Goal: Task Accomplishment & Management: Manage account settings

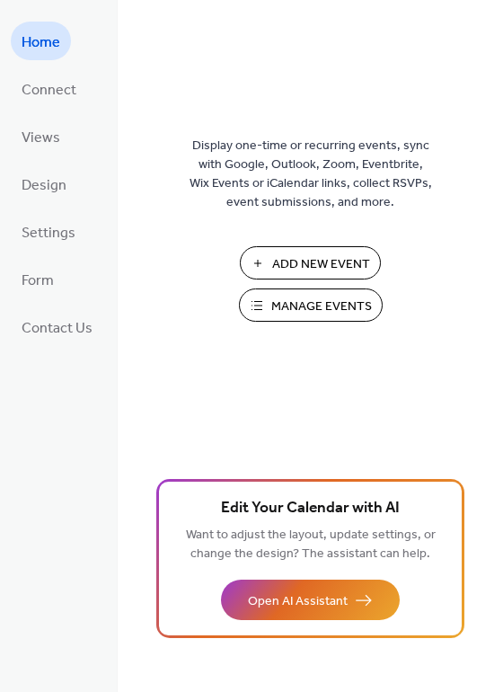
click at [277, 304] on span "Manage Events" at bounding box center [321, 306] width 101 height 19
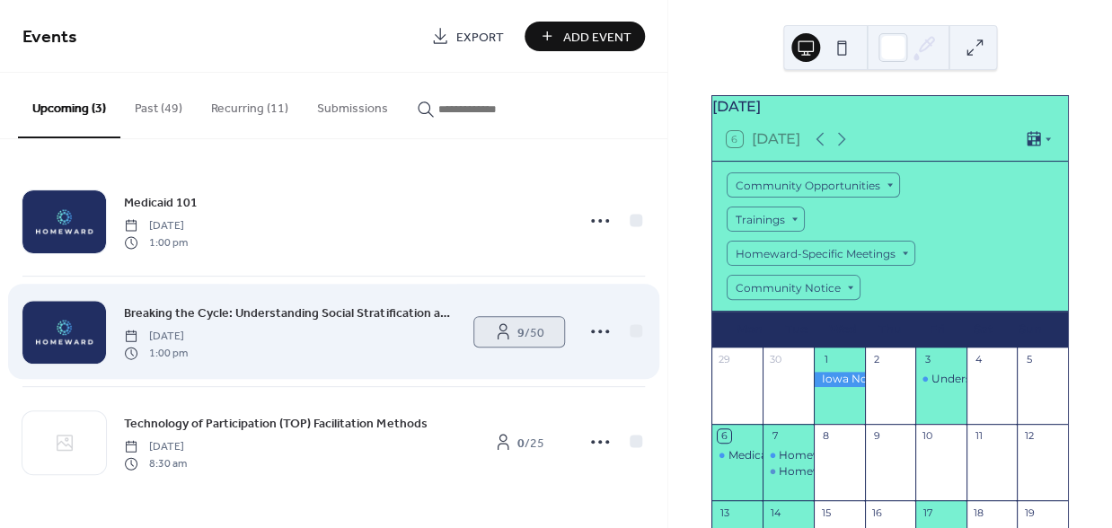
click at [512, 337] on link "9 / 50" at bounding box center [519, 332] width 90 height 30
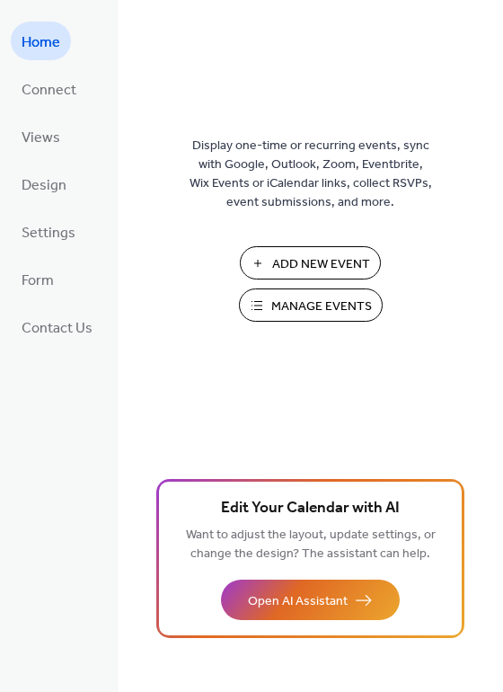
click at [301, 304] on span "Manage Events" at bounding box center [321, 306] width 101 height 19
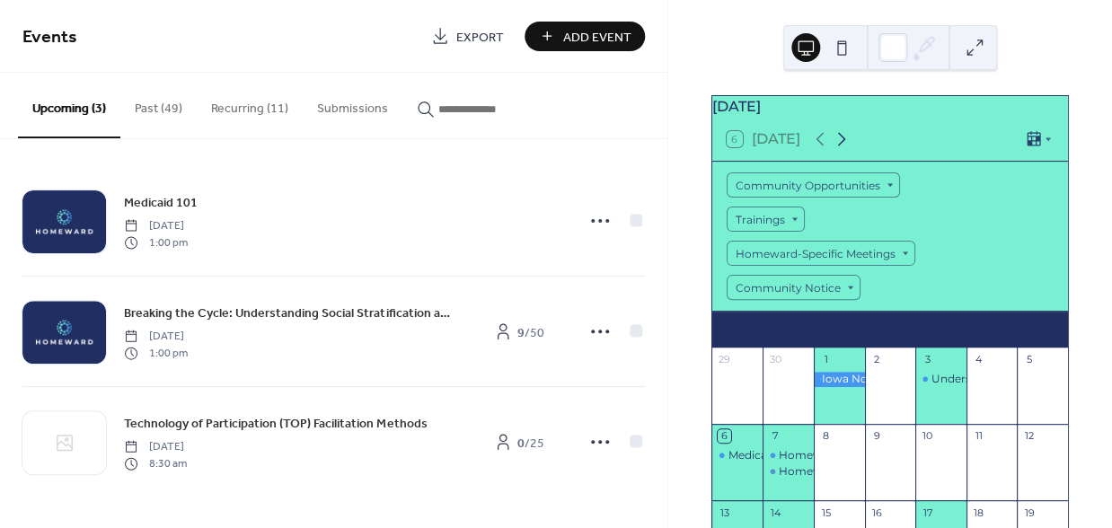
click at [840, 146] on icon at bounding box center [842, 139] width 22 height 22
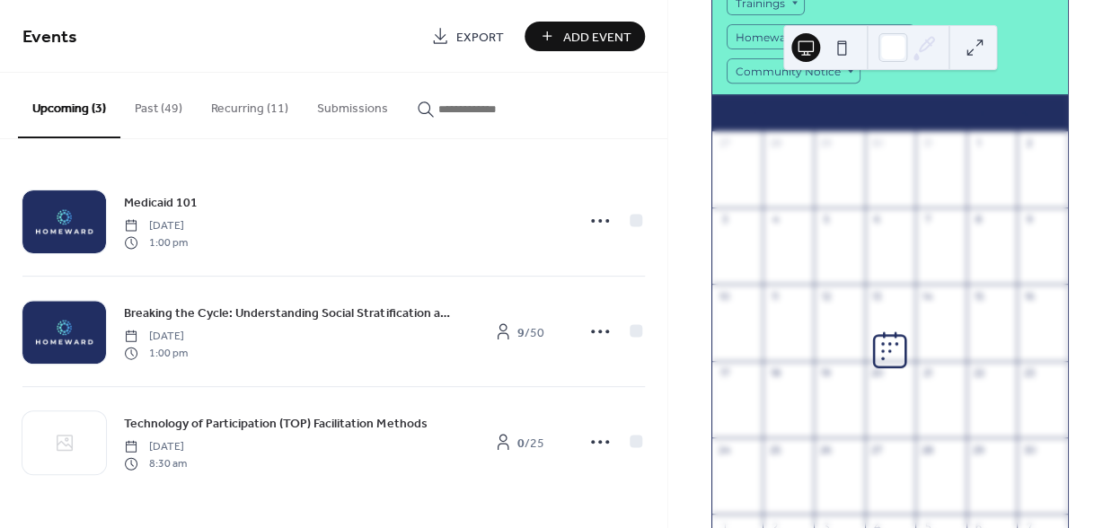
scroll to position [217, 0]
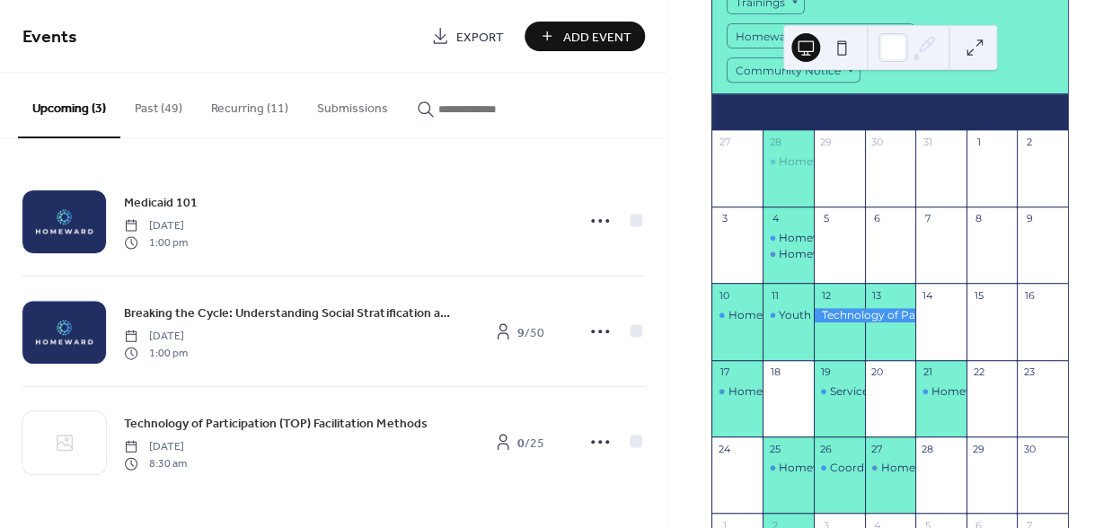
click at [842, 323] on div at bounding box center [864, 315] width 101 height 15
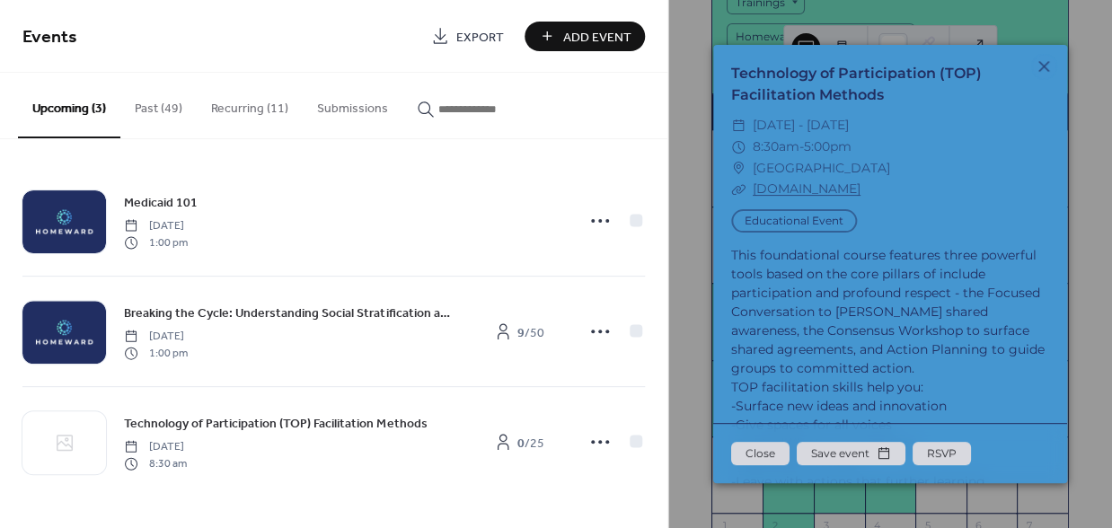
click at [822, 101] on link "Technology of Participation (TOP) Facilitation Methods" at bounding box center [856, 84] width 251 height 39
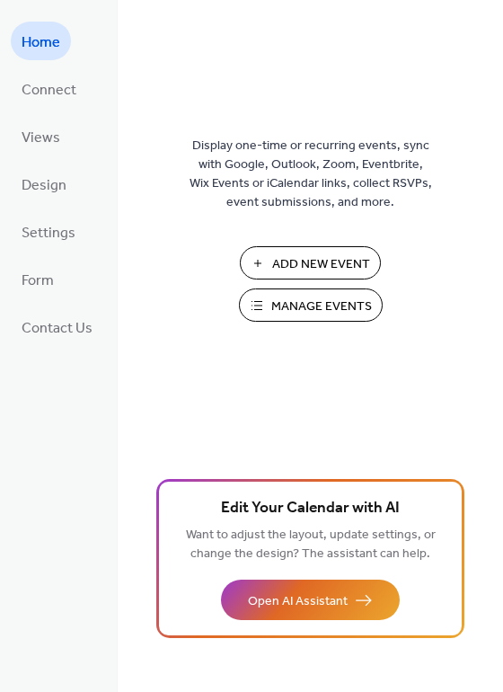
click at [273, 307] on span "Manage Events" at bounding box center [321, 306] width 101 height 19
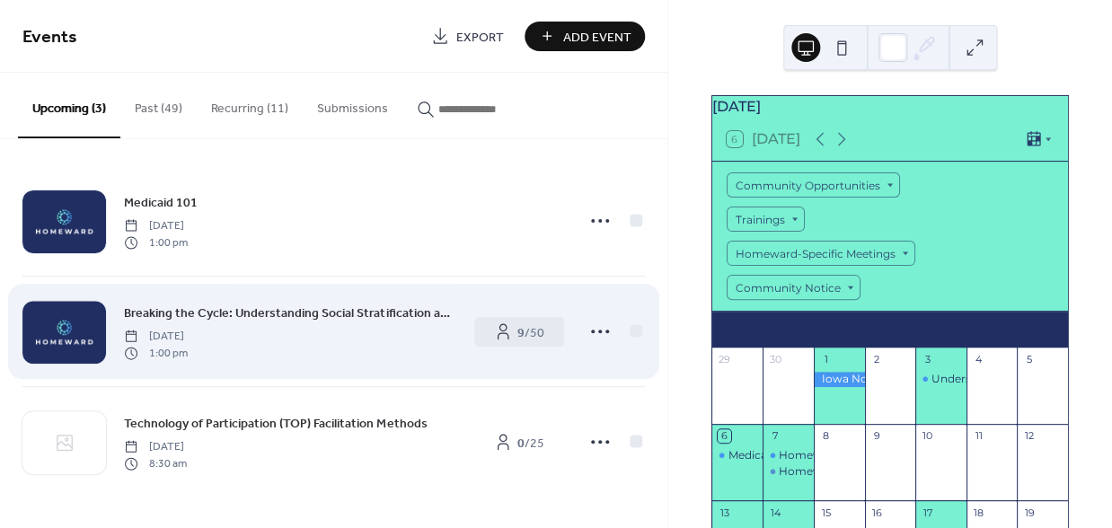
click at [239, 311] on span "Breaking the Cycle: Understanding Social Stratification and [PERSON_NAME]'s Int…" at bounding box center [289, 313] width 331 height 19
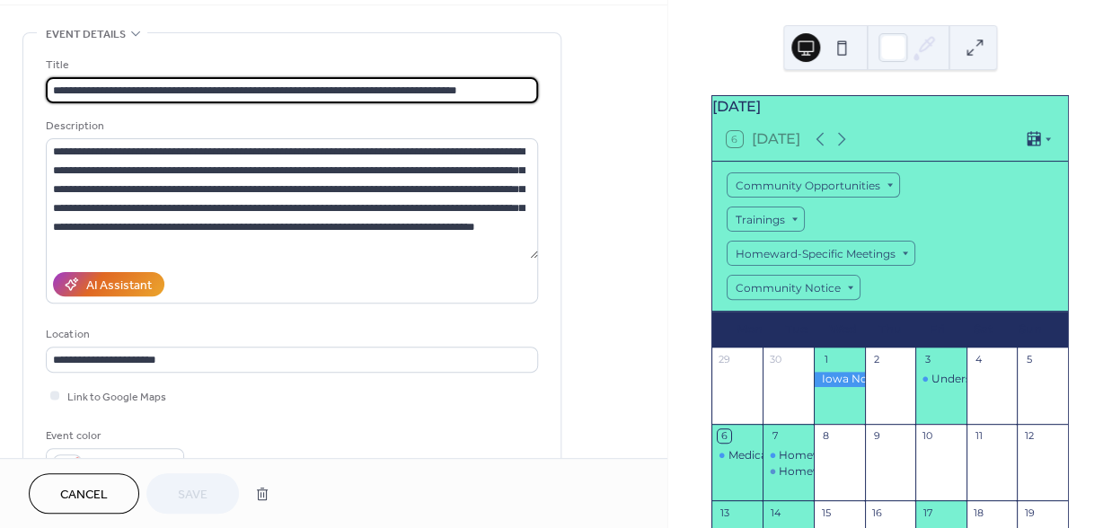
scroll to position [64, 0]
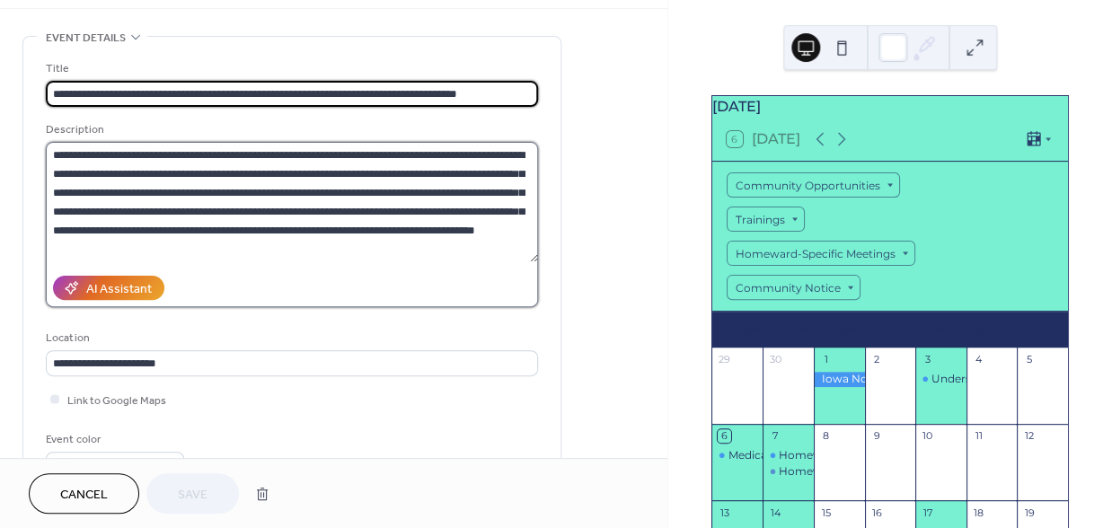
click at [88, 213] on textarea "**********" at bounding box center [292, 202] width 492 height 120
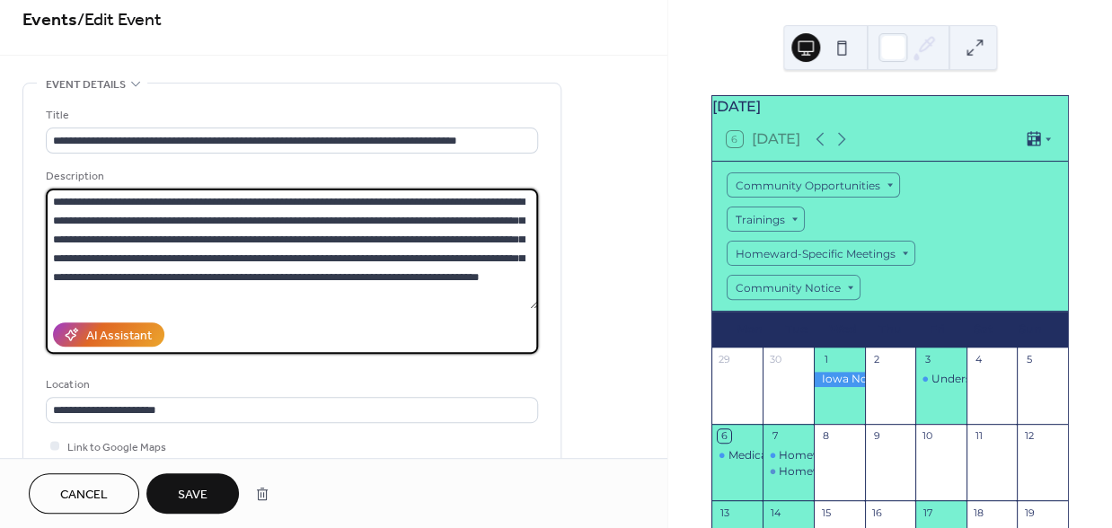
scroll to position [0, 0]
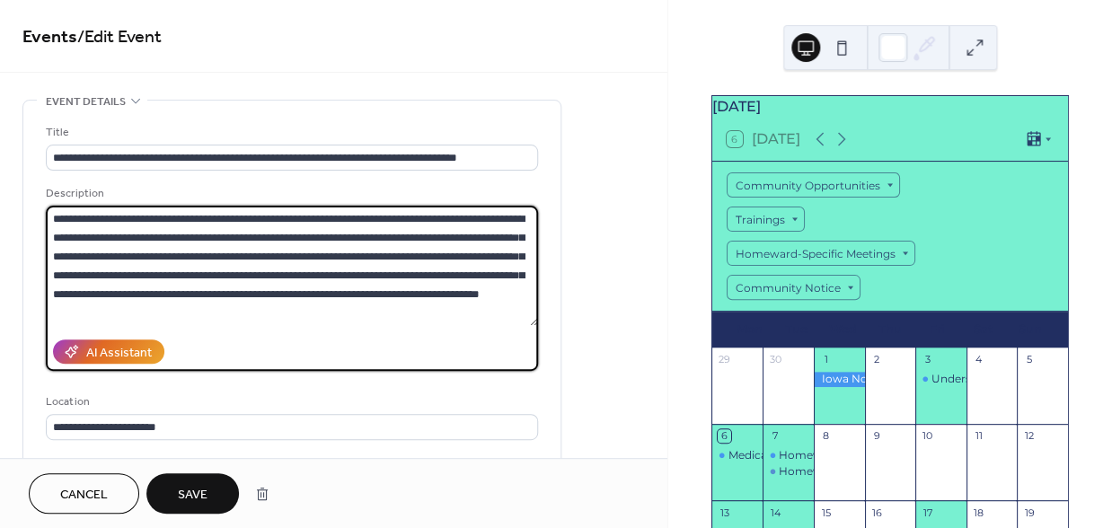
click at [129, 278] on textarea "**********" at bounding box center [292, 266] width 492 height 120
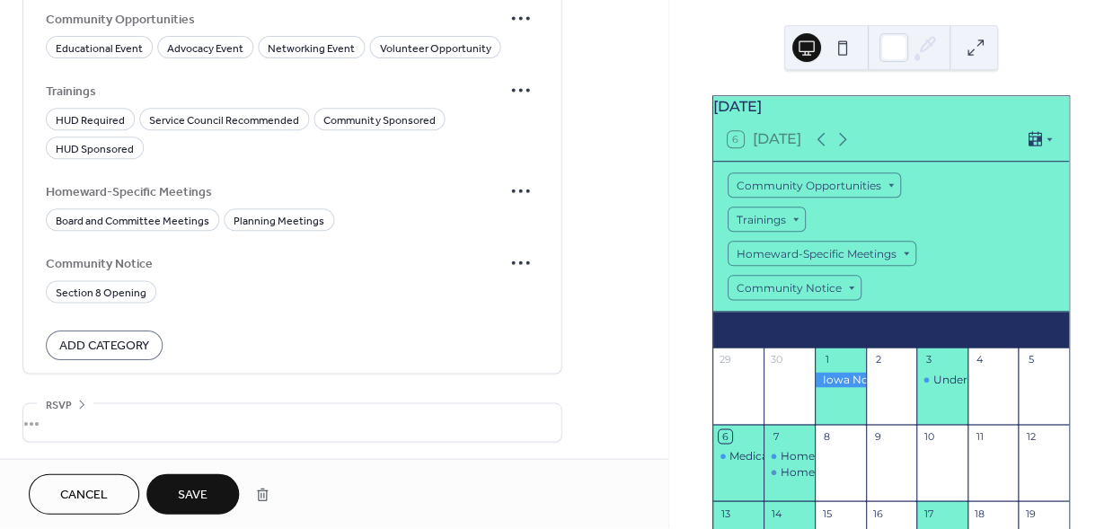
scroll to position [1095, 0]
type textarea "**********"
click at [187, 500] on span "Save" at bounding box center [193, 495] width 30 height 19
